Goal: Information Seeking & Learning: Learn about a topic

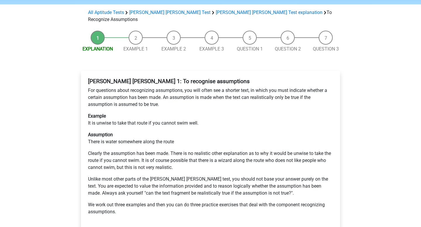
scroll to position [88, 0]
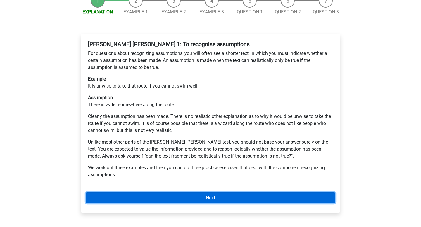
click at [228, 193] on link "Next" at bounding box center [210, 198] width 249 height 11
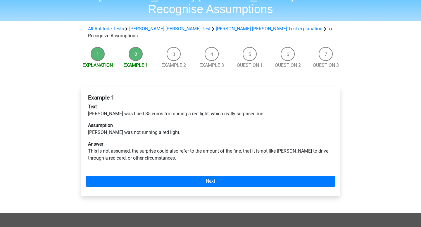
scroll to position [35, 0]
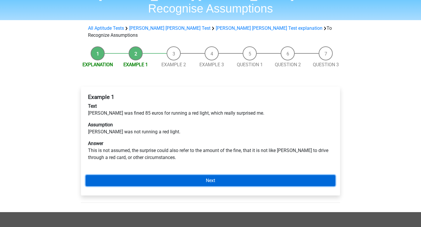
click at [173, 175] on link "Next" at bounding box center [210, 180] width 249 height 11
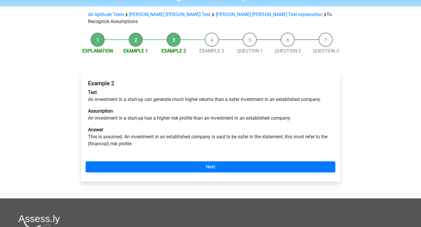
scroll to position [50, 0]
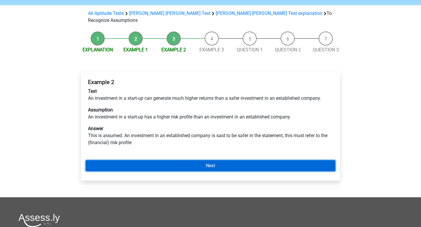
click at [178, 160] on link "Next" at bounding box center [210, 165] width 249 height 11
